Goal: Task Accomplishment & Management: Manage account settings

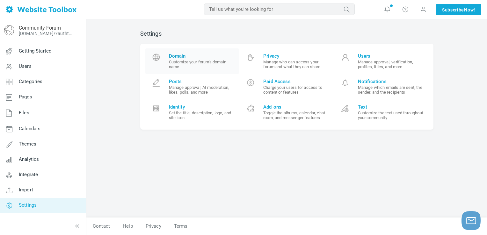
drag, startPoint x: 191, startPoint y: 60, endPoint x: 196, endPoint y: 61, distance: 5.5
click at [191, 60] on small "Customize your forum's domain name" at bounding box center [202, 65] width 66 height 10
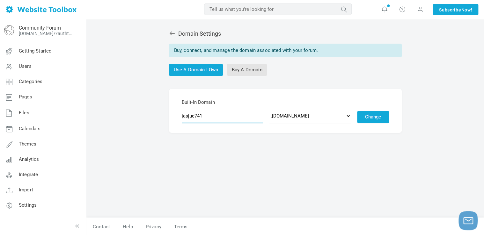
click at [210, 117] on input "jasjue741" at bounding box center [222, 116] width 81 height 15
type input "thunderbirdhelpcare"
click at [307, 121] on select ".discussion.community .community.chat .forumchitchat.com .discussioncommunity.c…" at bounding box center [309, 116] width 81 height 15
select select "forumcommunity.co.uk"
click at [269, 109] on select ".discussion.community .community.chat .forumchitchat.com .discussioncommunity.c…" at bounding box center [309, 116] width 81 height 15
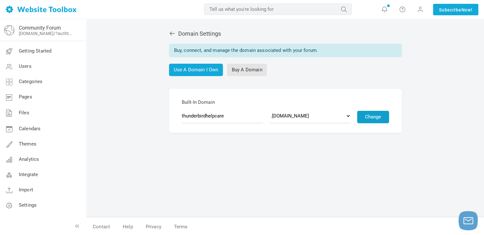
click at [376, 119] on button "Change" at bounding box center [373, 117] width 32 height 12
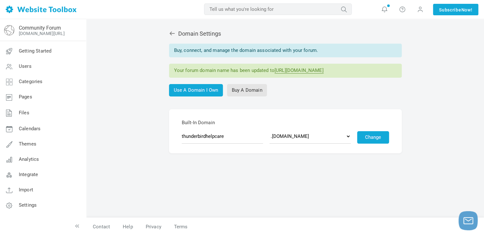
drag, startPoint x: 36, startPoint y: 172, endPoint x: 131, endPoint y: 170, distance: 95.3
click at [36, 172] on span "Integrate" at bounding box center [28, 175] width 19 height 6
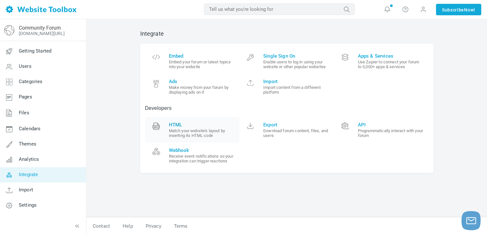
click at [178, 118] on link "HTML Match your website's layout by inserting its HTML code" at bounding box center [192, 130] width 95 height 26
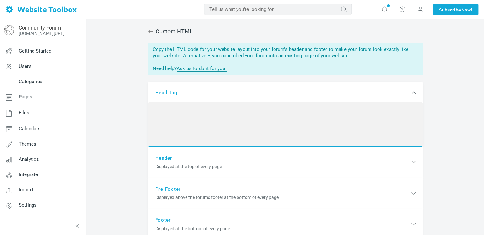
click at [173, 107] on textarea at bounding box center [285, 124] width 275 height 45
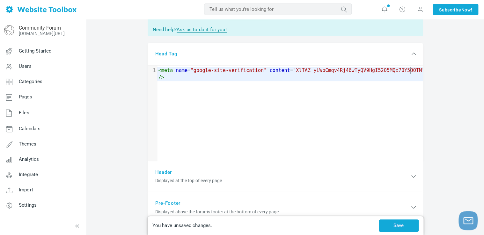
scroll to position [96, 0]
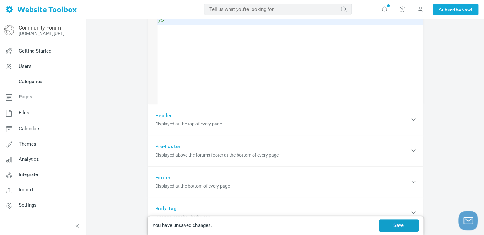
click at [405, 224] on button "Save" at bounding box center [399, 226] width 40 height 12
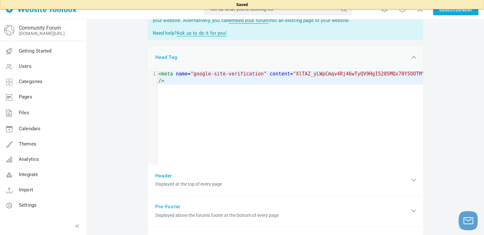
scroll to position [32, 0]
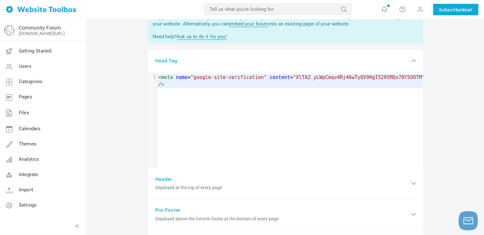
drag, startPoint x: 419, startPoint y: 11, endPoint x: 425, endPoint y: 45, distance: 34.6
click at [419, 11] on span at bounding box center [420, 9] width 6 height 6
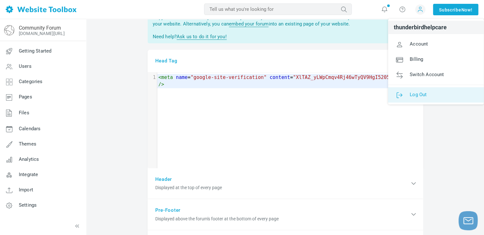
click at [413, 100] on link "Log Out" at bounding box center [436, 94] width 96 height 15
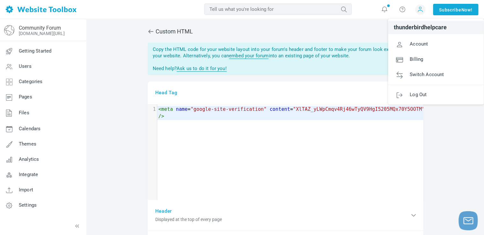
scroll to position [0, 0]
